Goal: Information Seeking & Learning: Compare options

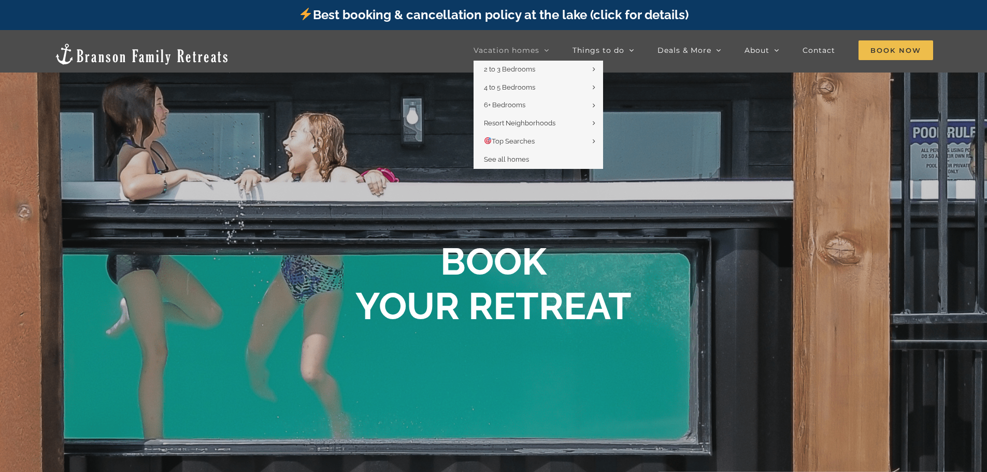
click at [547, 51] on icon "Main Menu" at bounding box center [546, 50] width 5 height 9
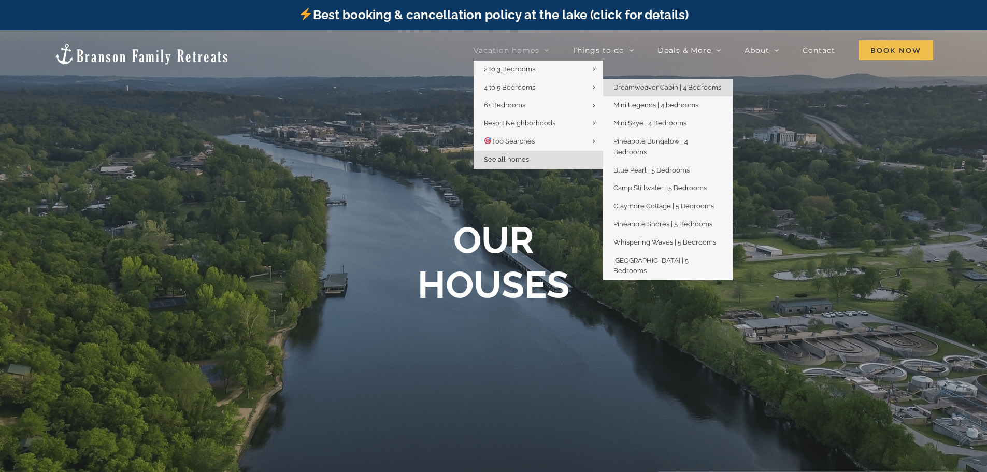
click at [649, 93] on link "Dreamweaver Cabin | 4 Bedrooms" at bounding box center [668, 88] width 130 height 18
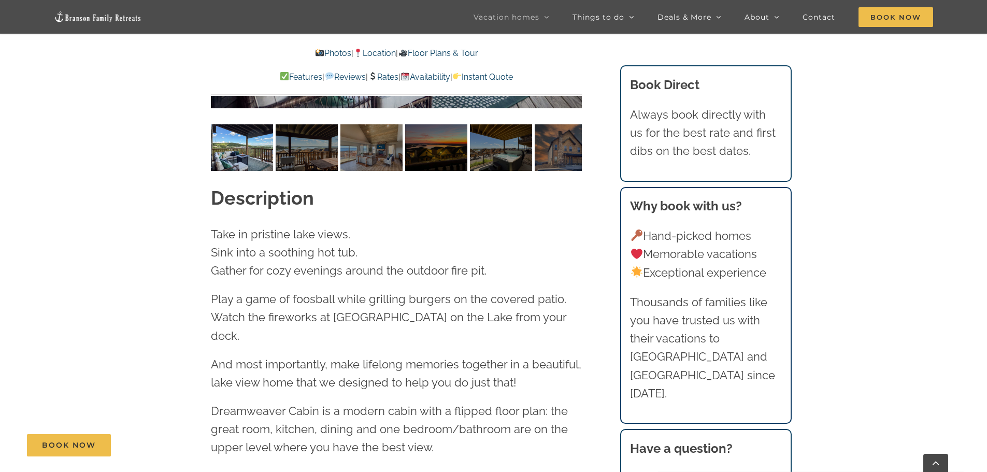
scroll to position [1036, 0]
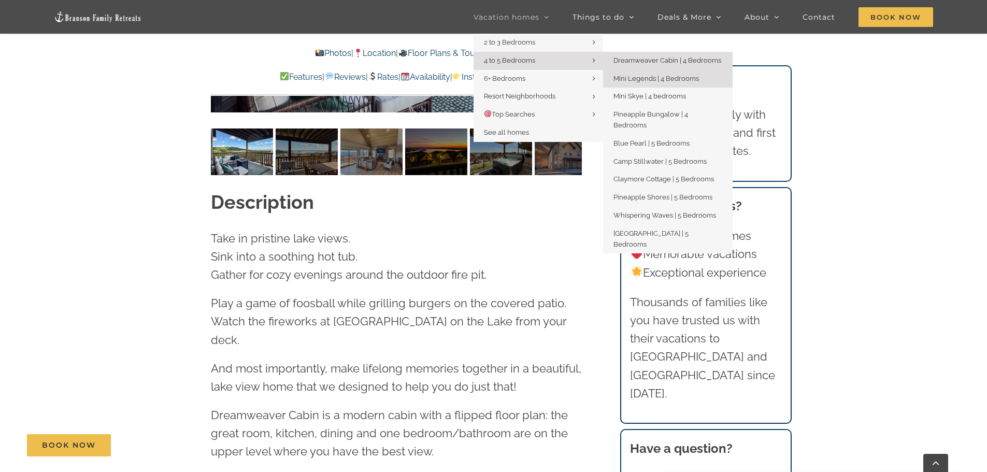
click at [622, 77] on span "Mini Legends | 4 Bedrooms" at bounding box center [655, 79] width 85 height 8
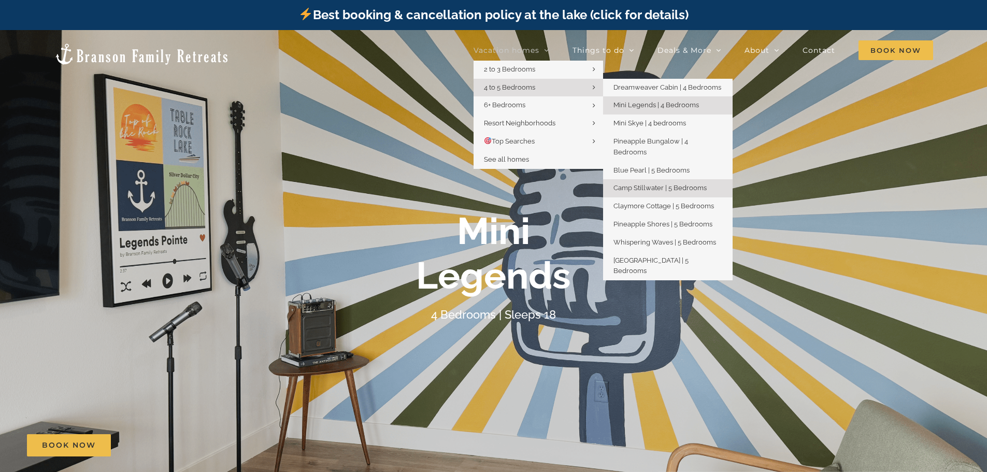
click at [641, 184] on span "Camp Stillwater | 5 Bedrooms" at bounding box center [659, 188] width 93 height 8
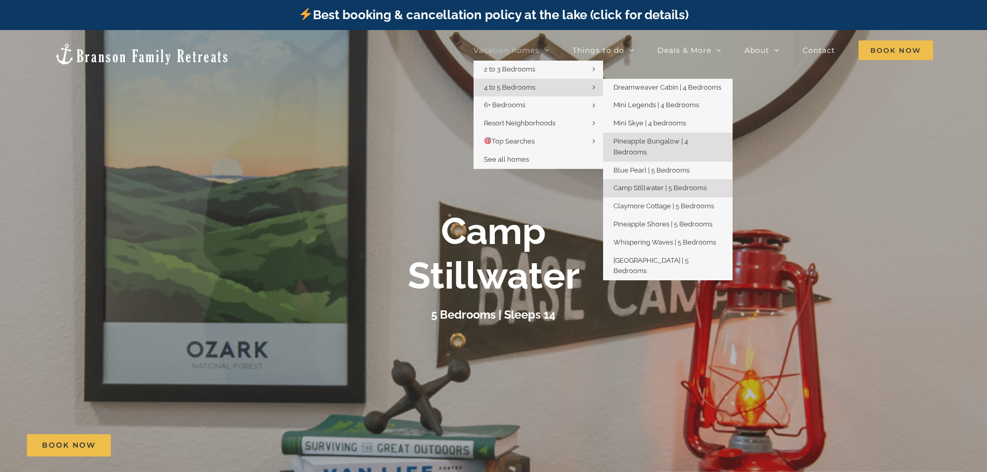
click at [629, 139] on span "Pineapple Bungalow | 4 Bedrooms" at bounding box center [650, 146] width 75 height 19
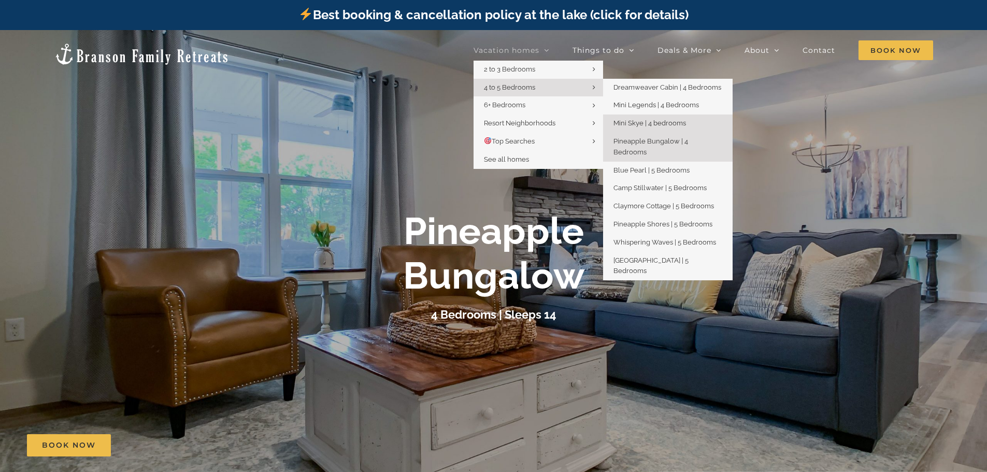
click at [639, 123] on span "Mini Skye | 4 bedrooms" at bounding box center [649, 123] width 73 height 8
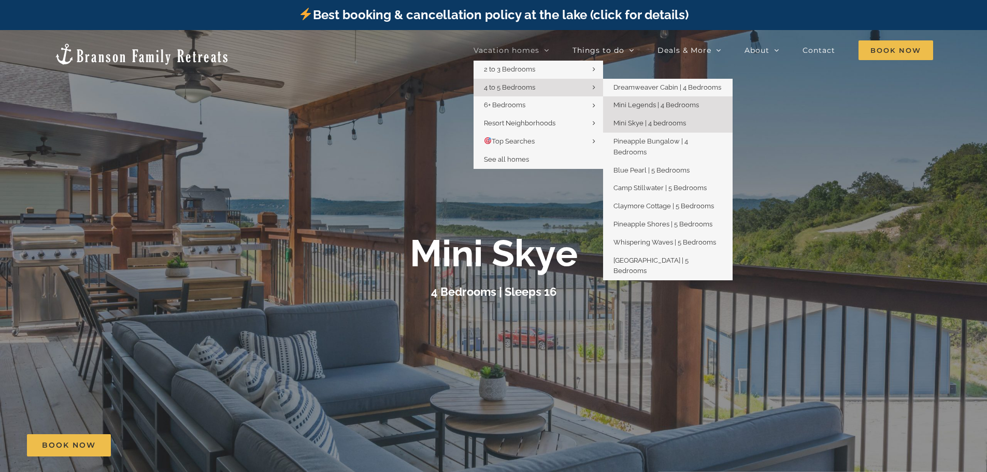
click at [634, 103] on span "Mini Legends | 4 Bedrooms" at bounding box center [655, 105] width 85 height 8
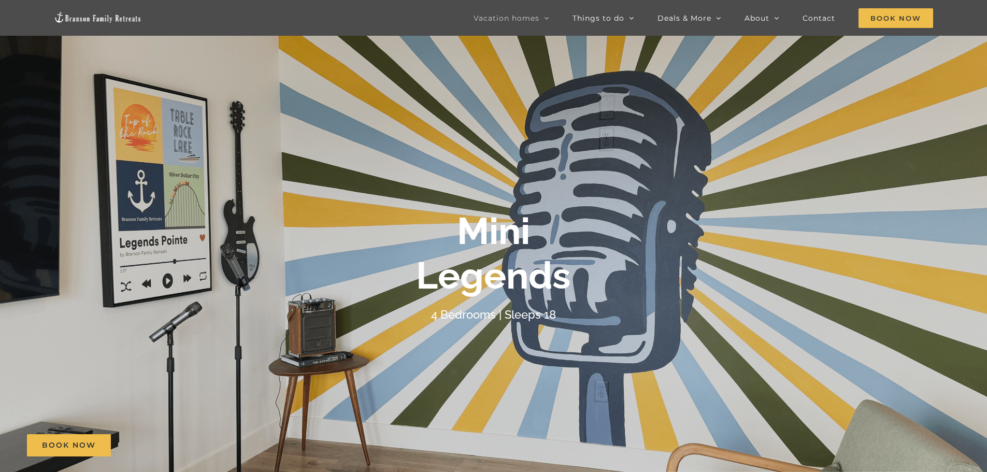
scroll to position [52, 0]
